Goal: Task Accomplishment & Management: Manage account settings

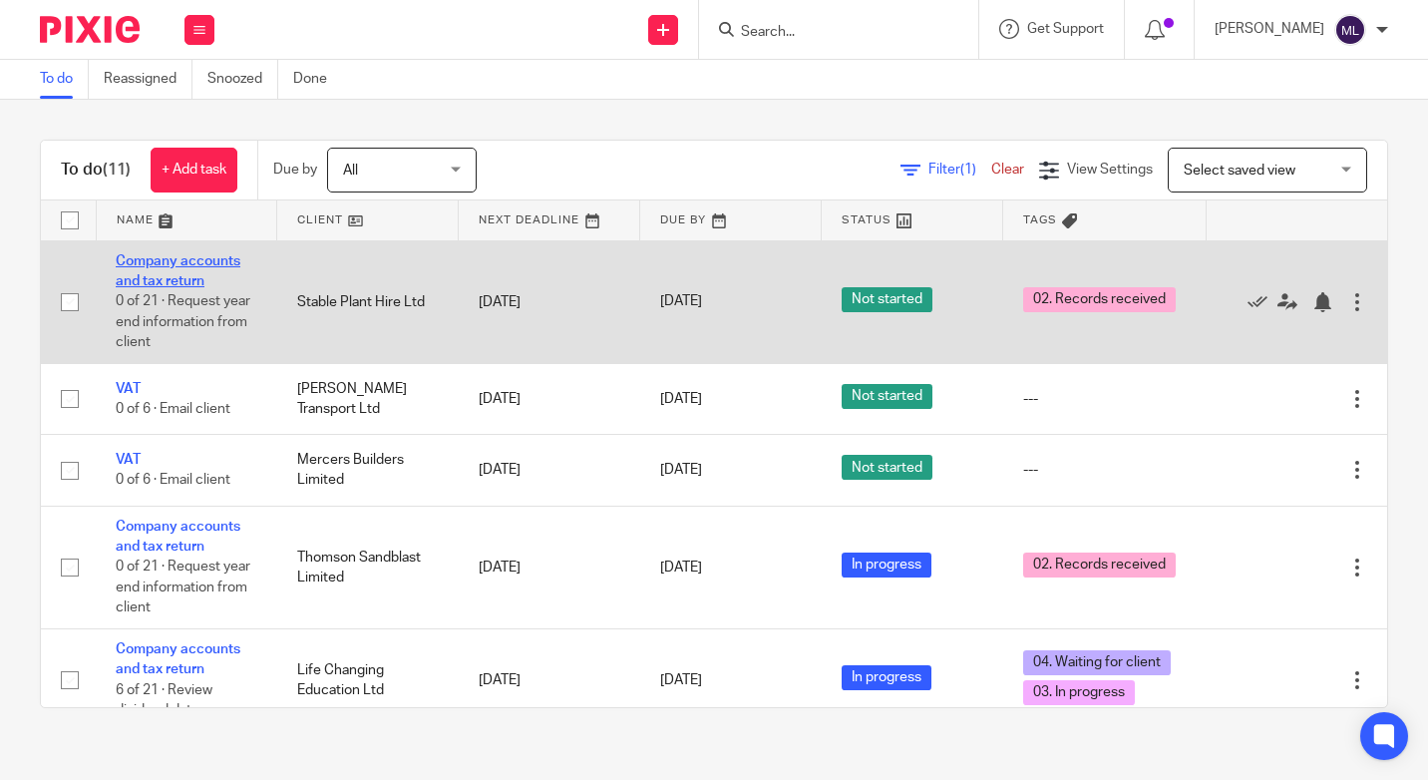
click at [169, 274] on link "Company accounts and tax return" at bounding box center [178, 271] width 125 height 34
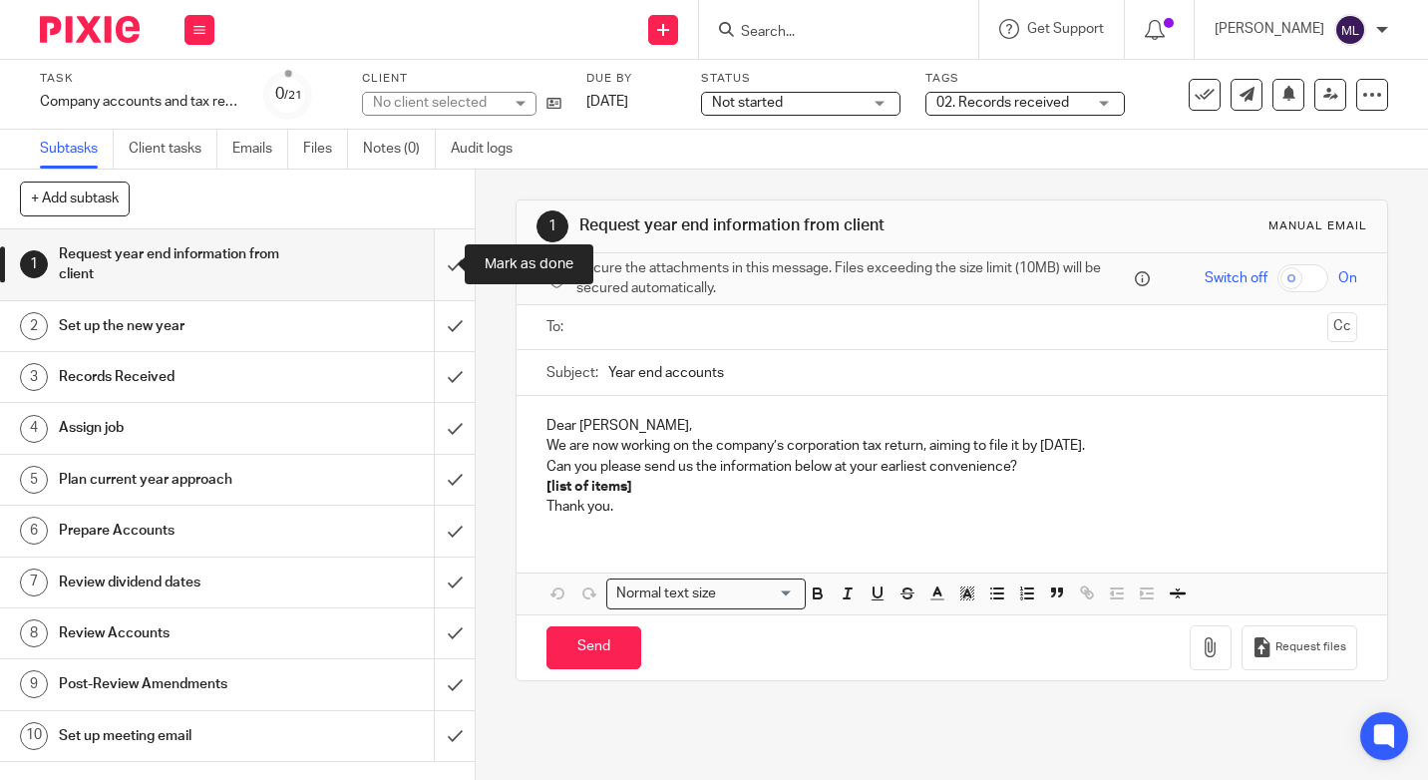
click at [433, 263] on input "submit" at bounding box center [237, 264] width 475 height 71
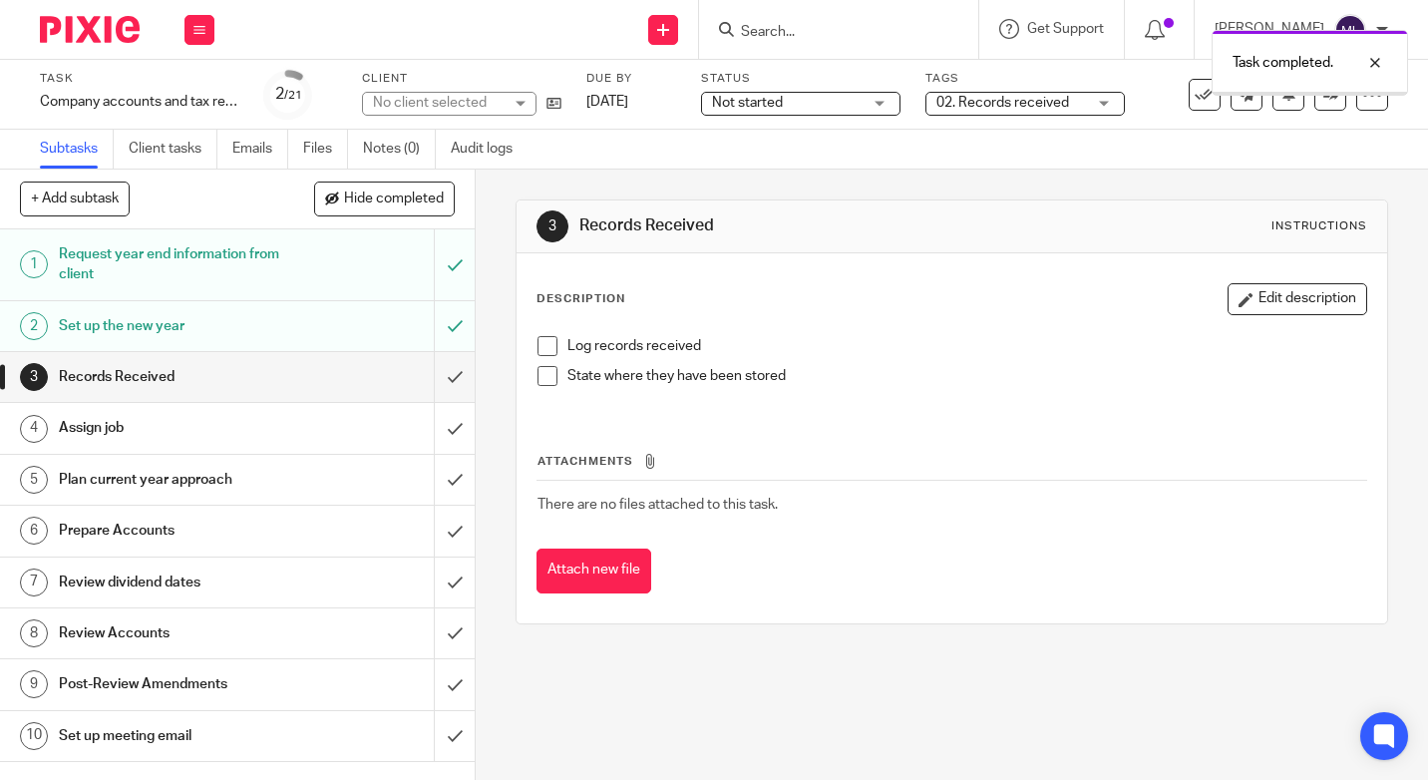
click at [444, 374] on input "submit" at bounding box center [237, 377] width 475 height 50
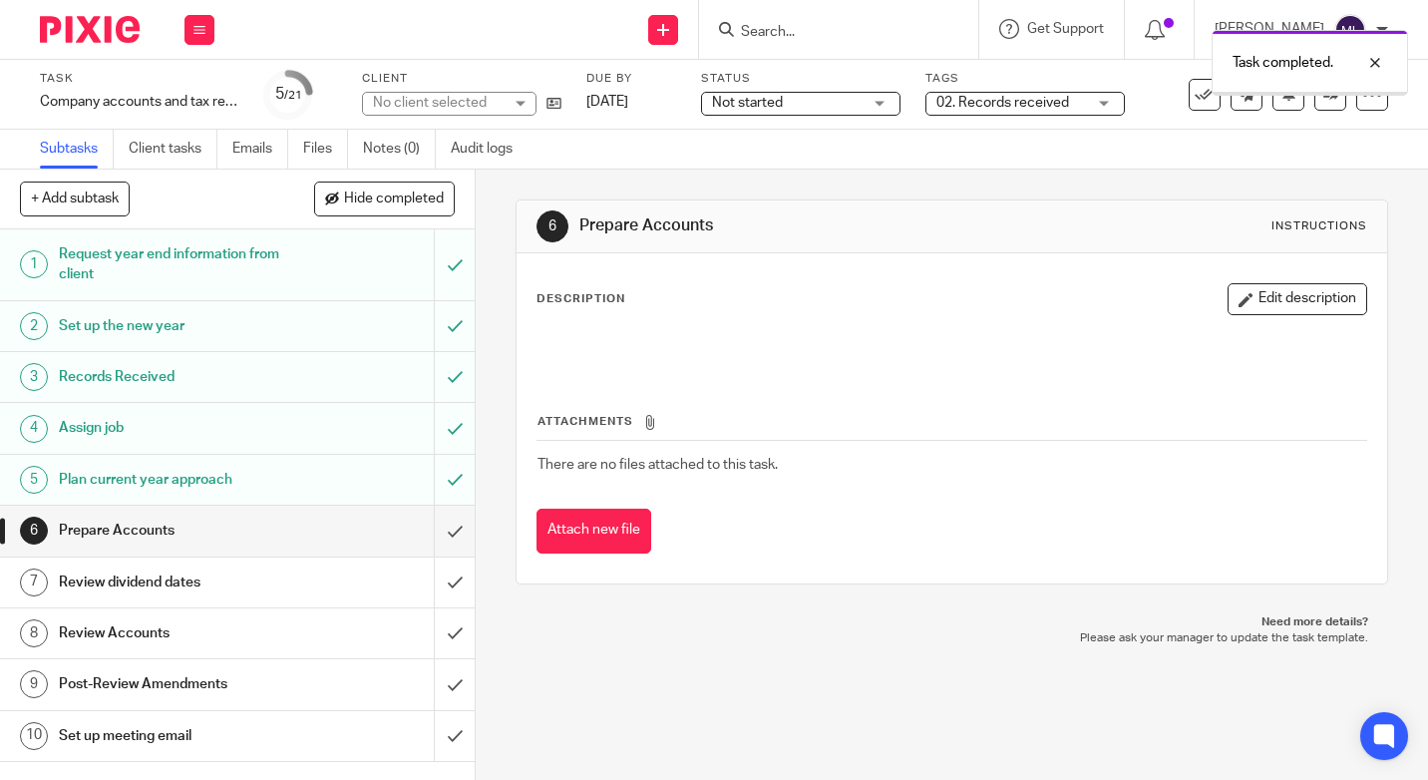
click at [437, 527] on input "submit" at bounding box center [237, 531] width 475 height 50
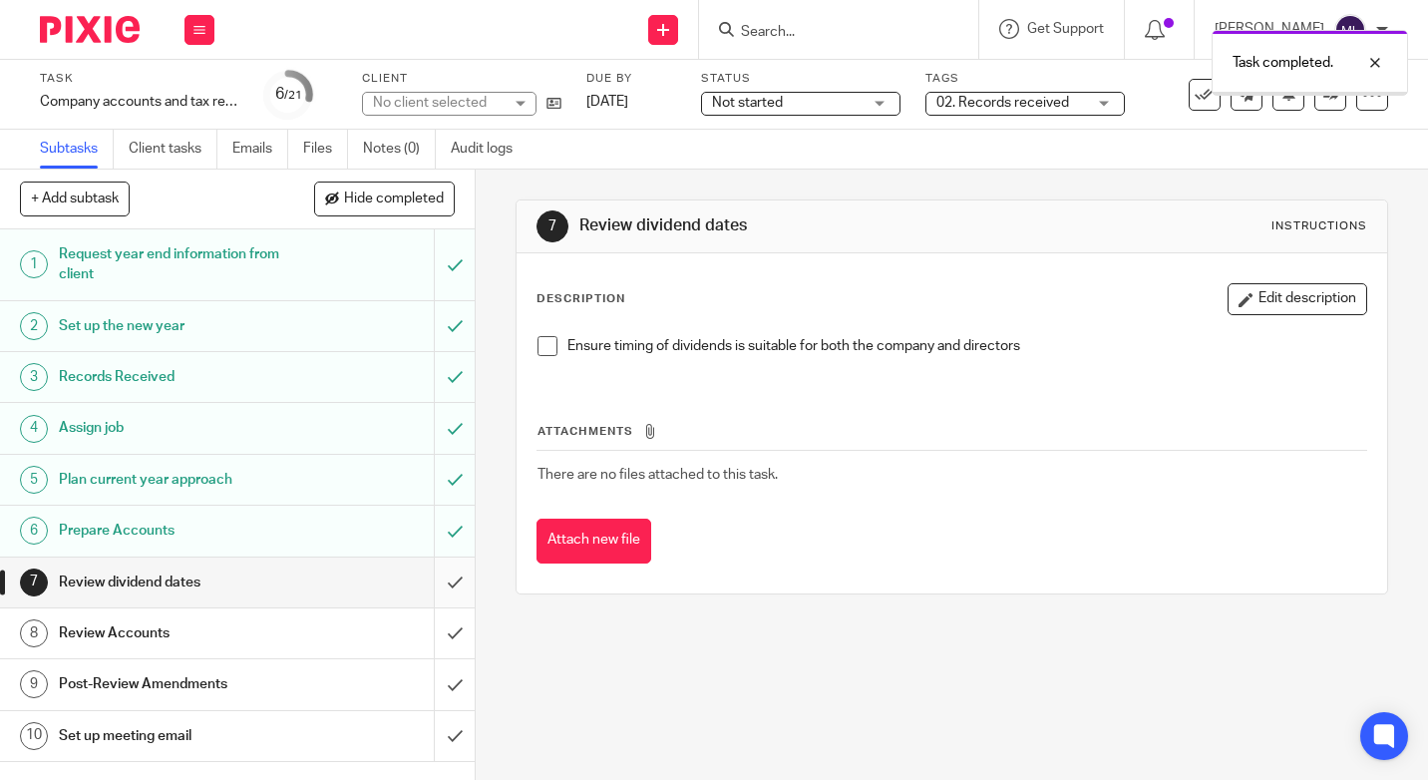
click at [433, 583] on input "submit" at bounding box center [237, 582] width 475 height 50
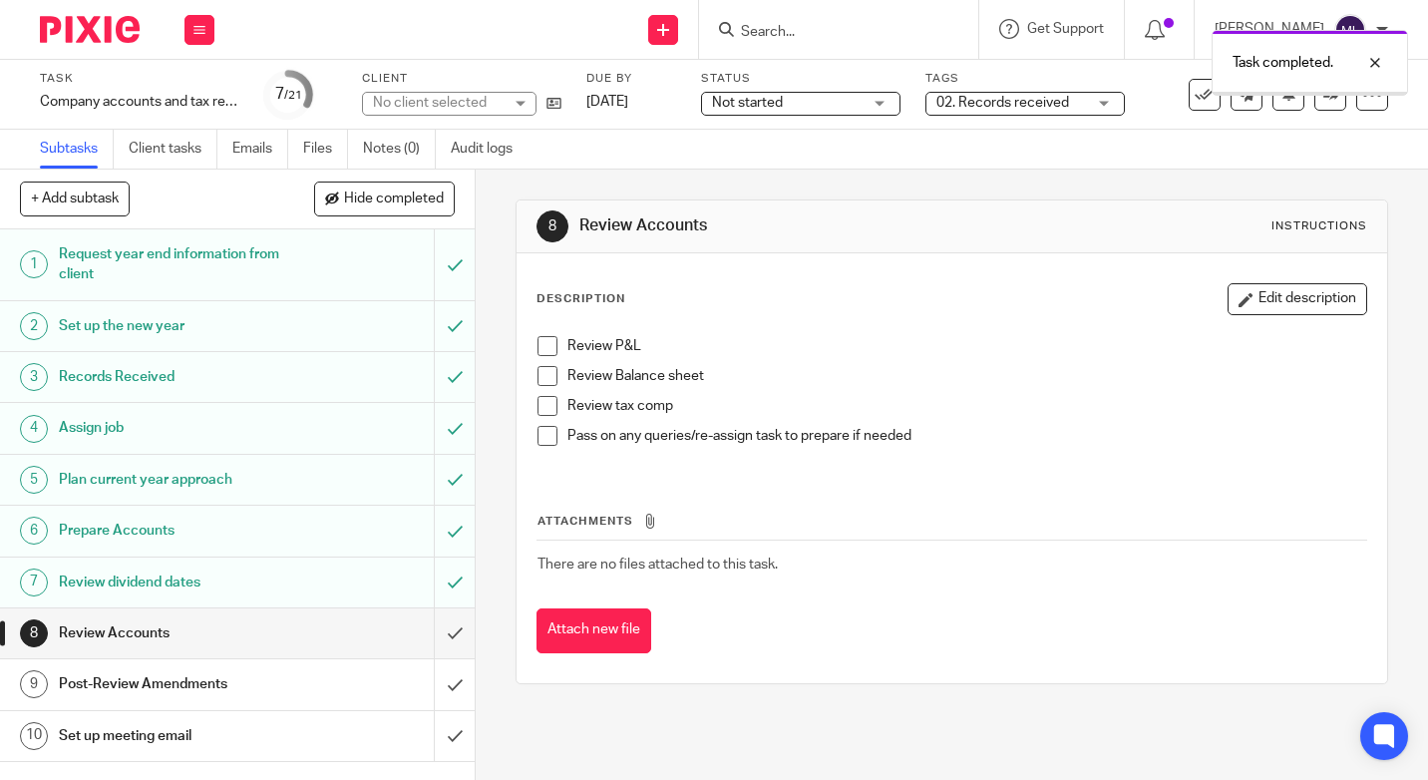
click at [880, 100] on div "Not started Not started" at bounding box center [800, 104] width 199 height 24
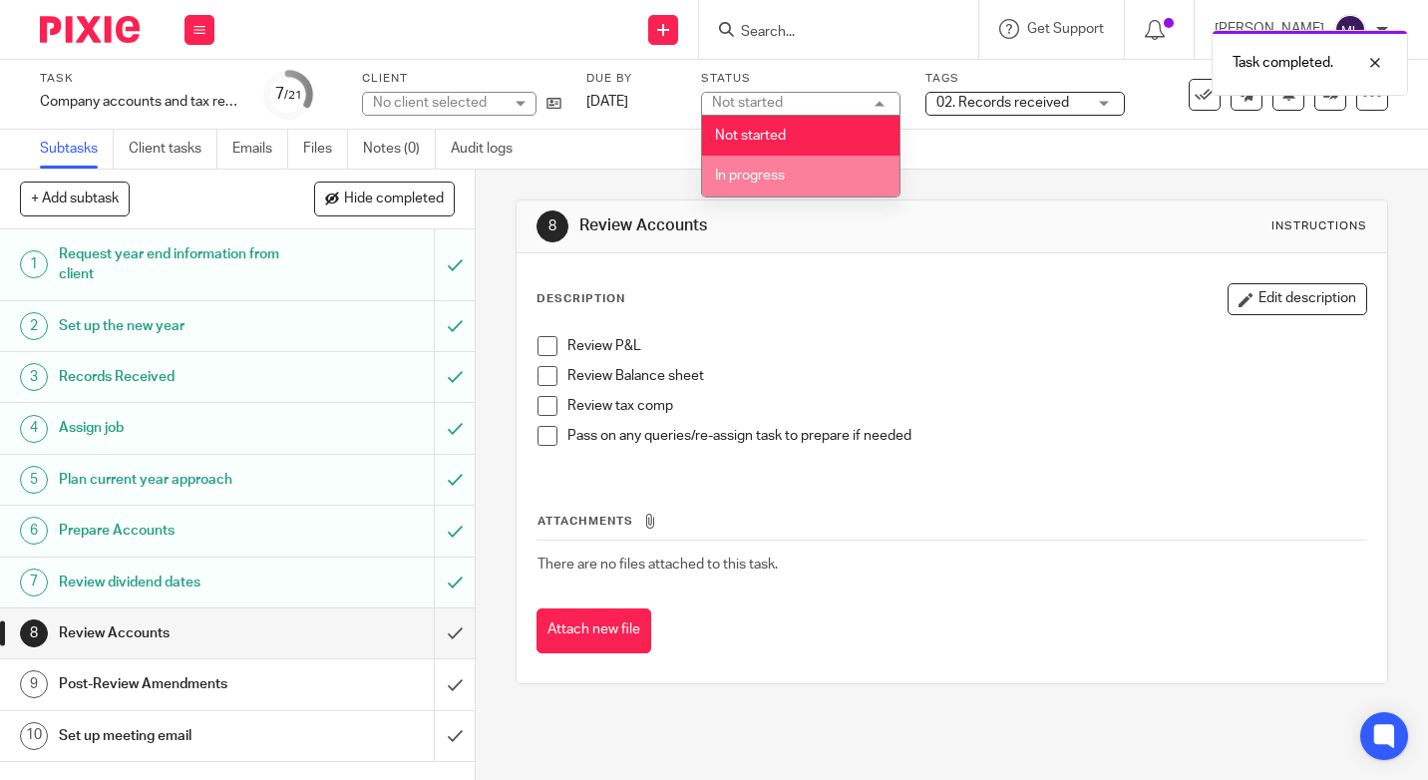
click at [743, 175] on span "In progress" at bounding box center [750, 176] width 70 height 14
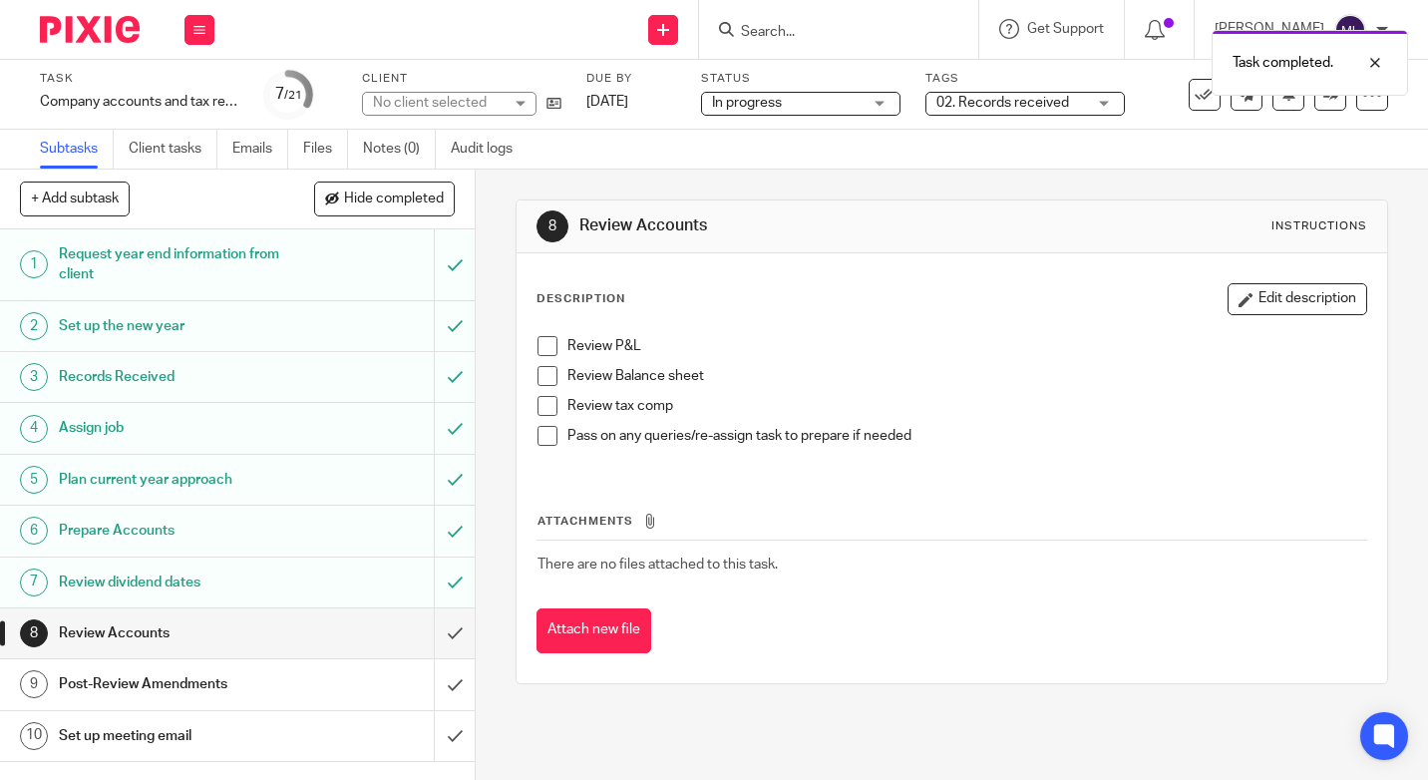
drag, startPoint x: 1109, startPoint y: 103, endPoint x: 1087, endPoint y: 161, distance: 61.9
click at [1109, 102] on div "02. Records received" at bounding box center [1024, 104] width 199 height 24
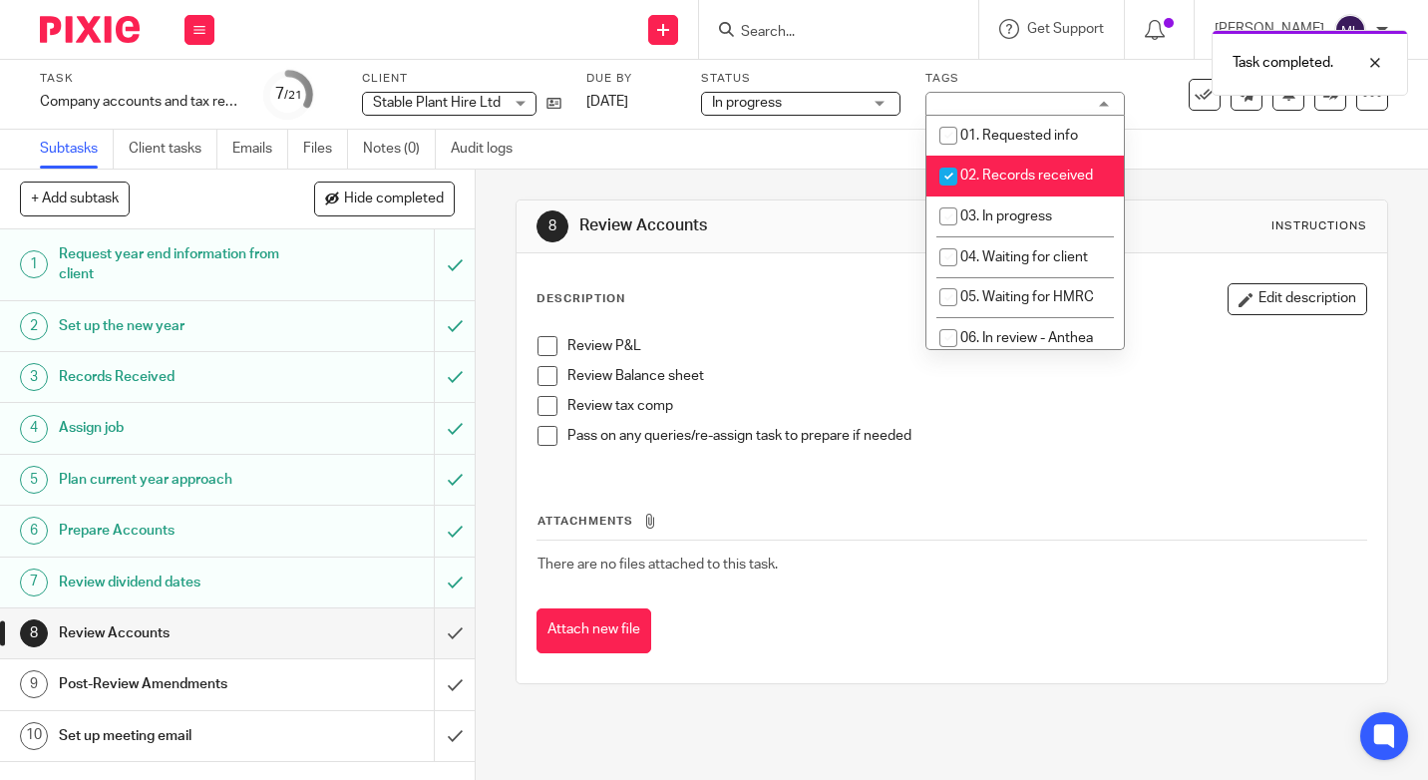
click at [952, 172] on input "checkbox" at bounding box center [948, 177] width 38 height 38
checkbox input "false"
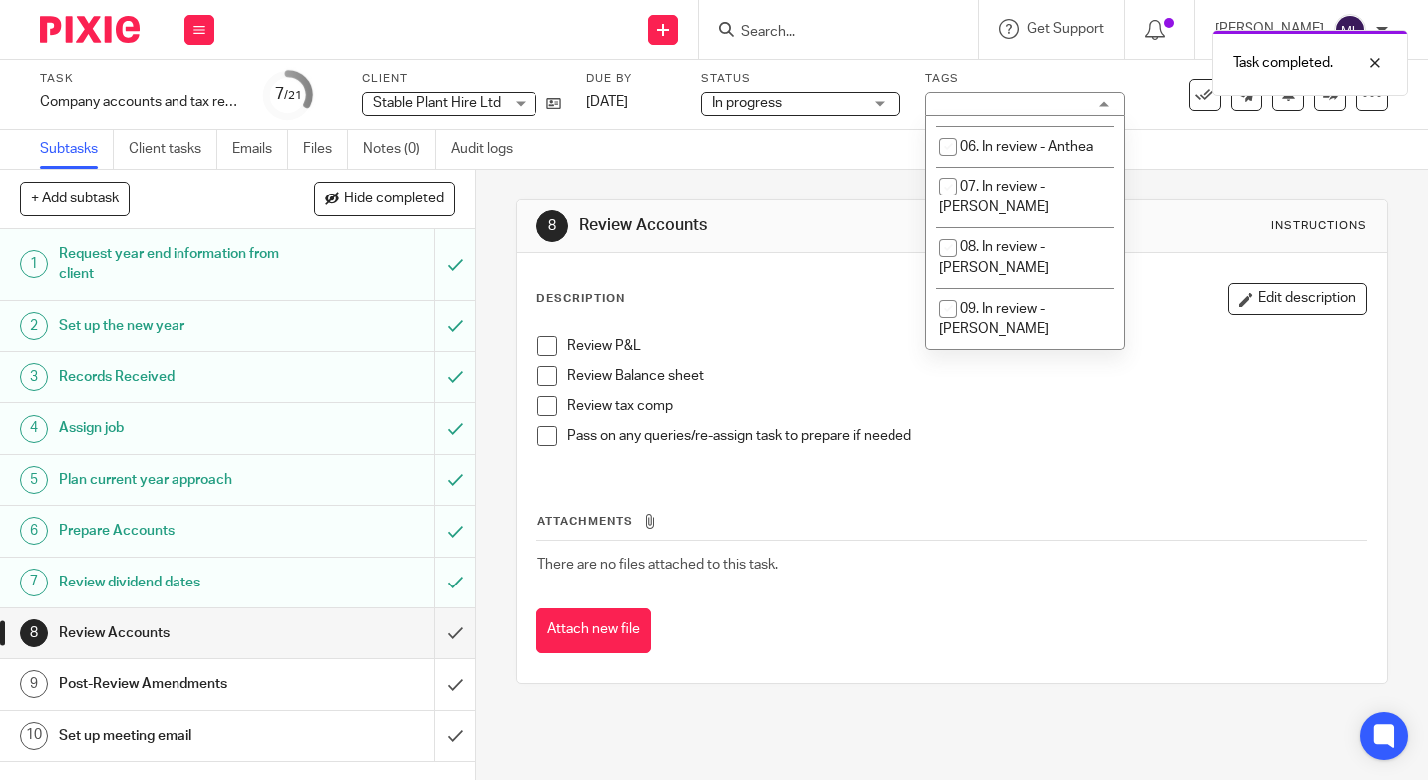
scroll to position [216, 0]
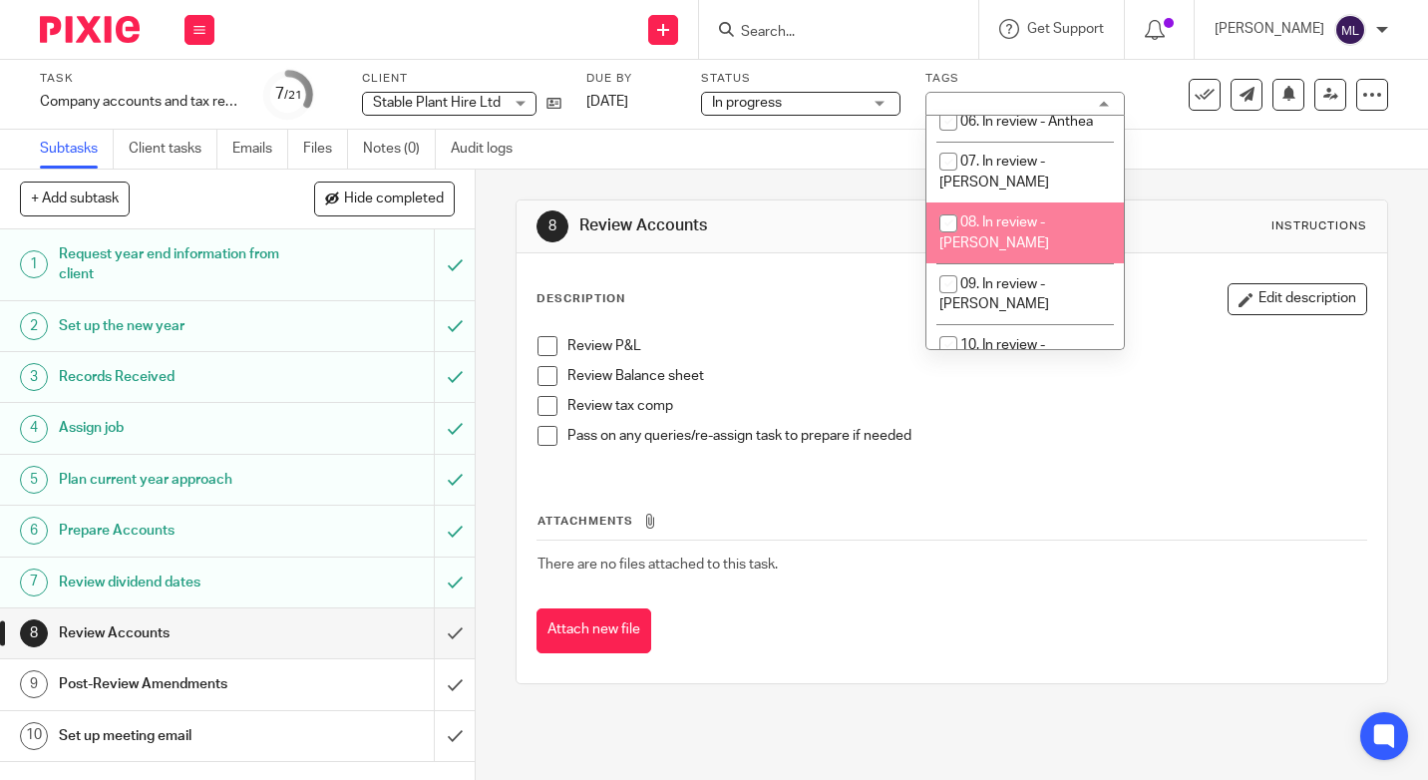
click at [941, 204] on input "checkbox" at bounding box center [948, 223] width 38 height 38
checkbox input "true"
click at [1126, 71] on div "Task Company accounts and tax return Save Company accounts and tax return 7 /21…" at bounding box center [602, 95] width 1124 height 48
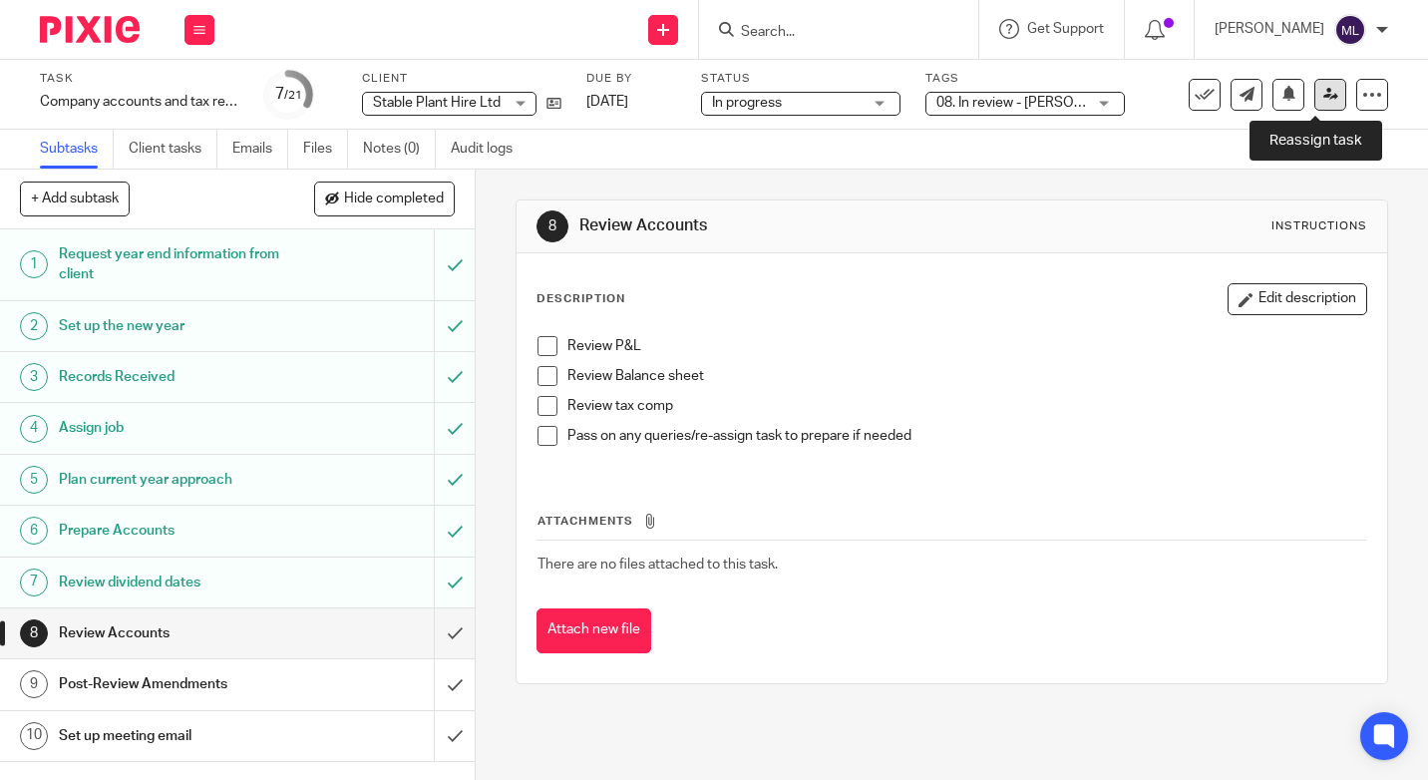
click at [1314, 97] on link at bounding box center [1330, 95] width 32 height 32
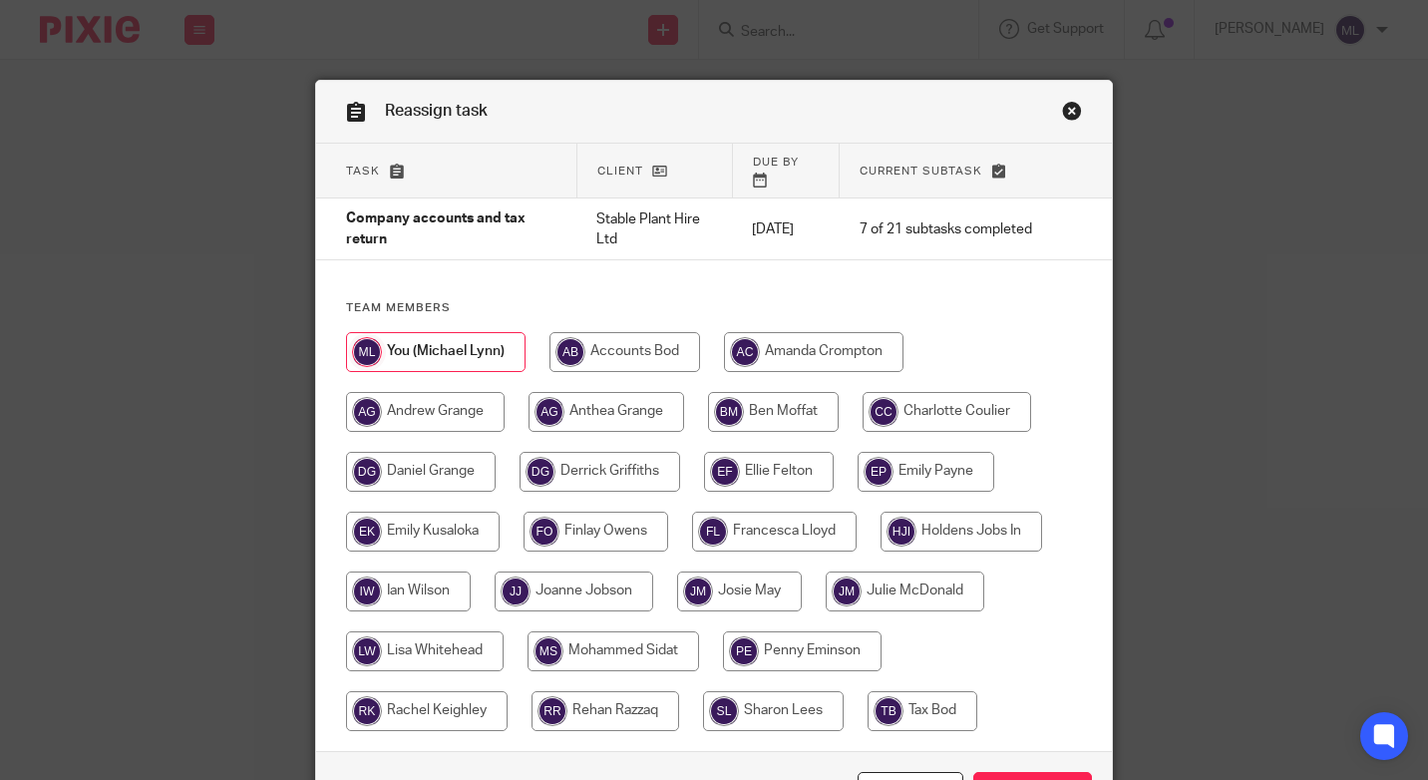
click at [760, 392] on input "radio" at bounding box center [773, 412] width 131 height 40
radio input "true"
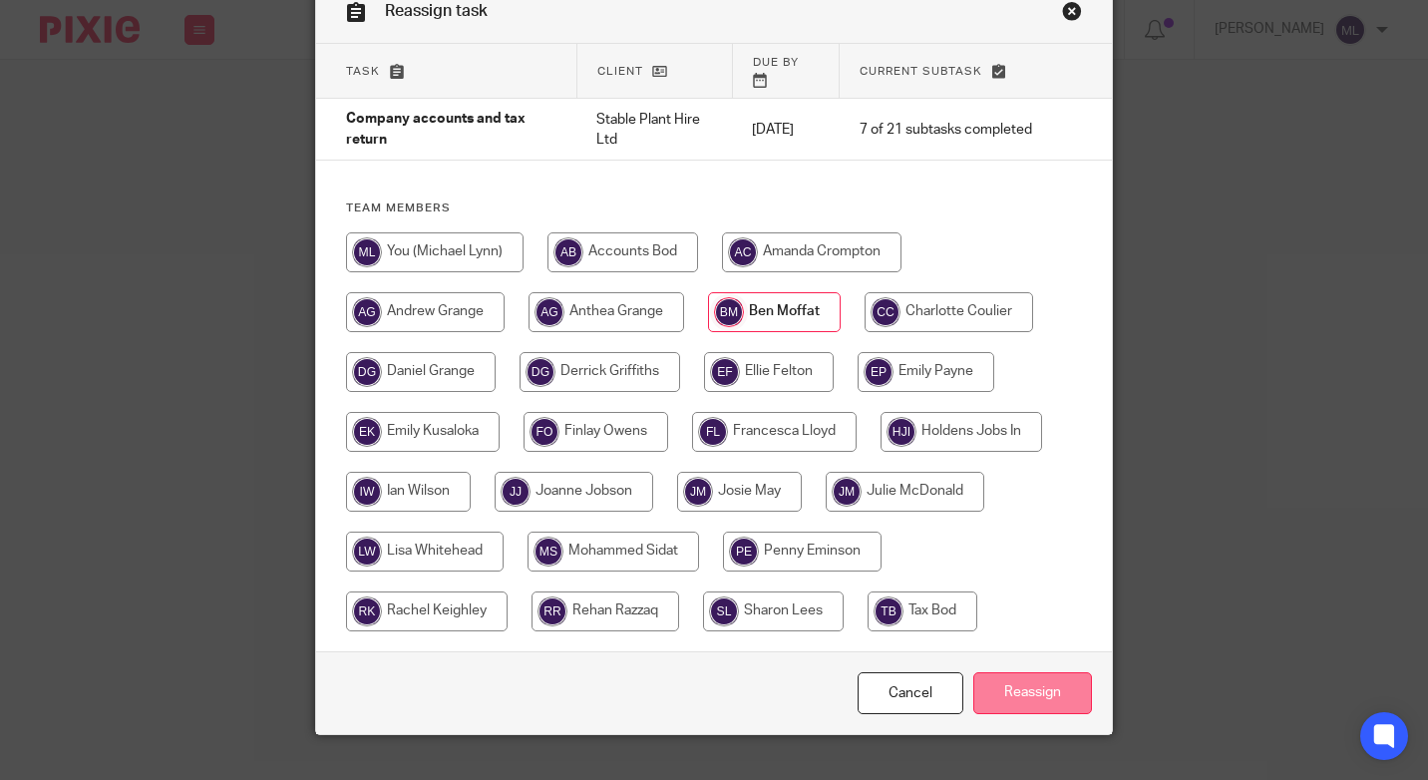
click at [1039, 687] on input "Reassign" at bounding box center [1032, 693] width 119 height 43
